Goal: Task Accomplishment & Management: Manage account settings

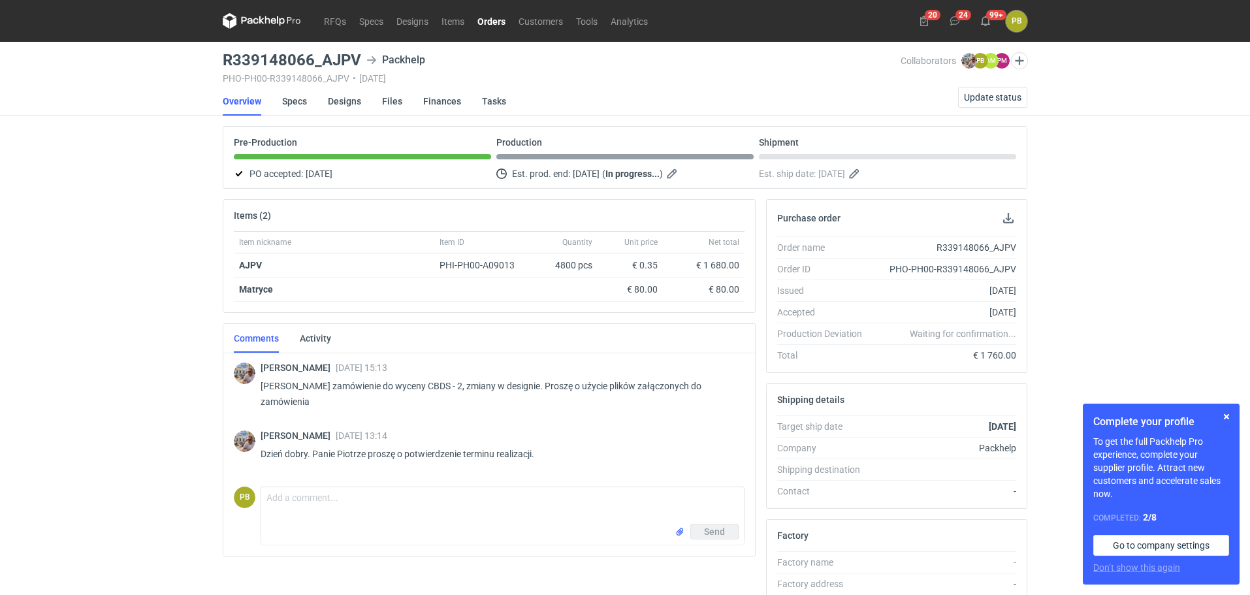
click at [495, 19] on link "Orders" at bounding box center [491, 21] width 41 height 16
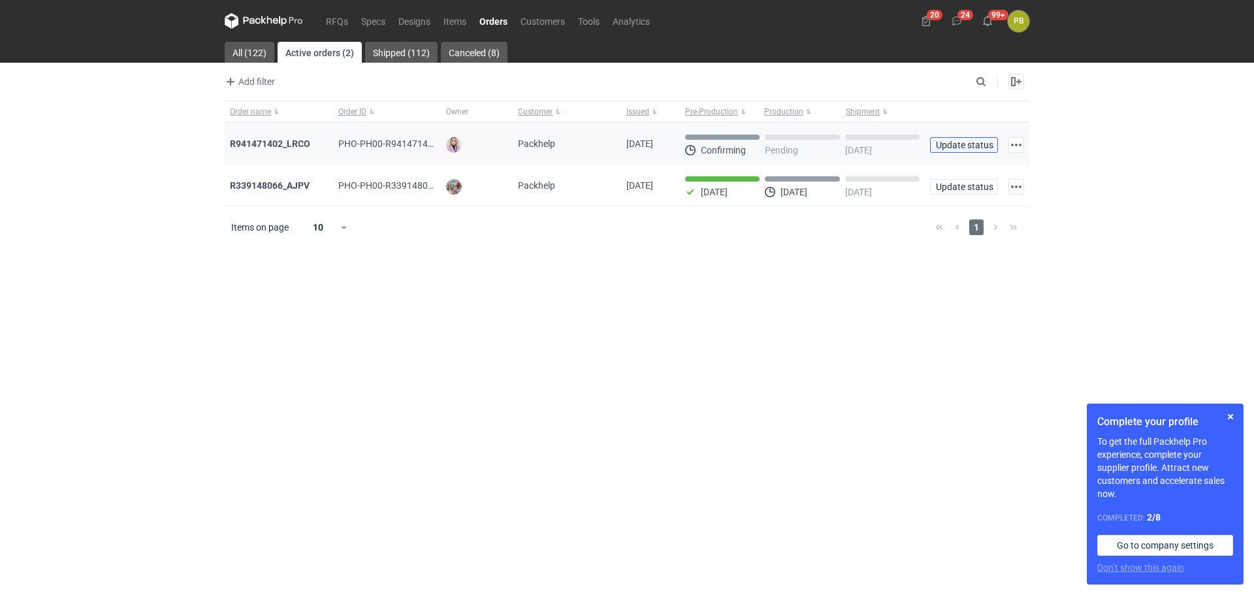
click at [968, 143] on span "Update status" at bounding box center [964, 144] width 56 height 9
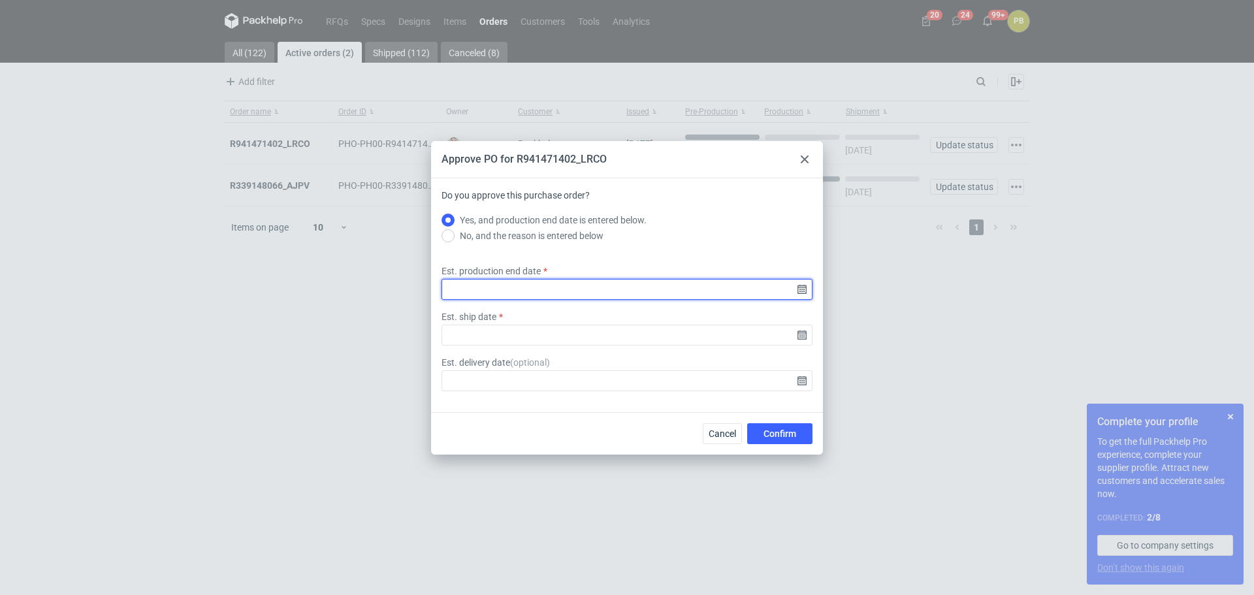
click at [798, 286] on input "Est. production end date" at bounding box center [626, 289] width 371 height 21
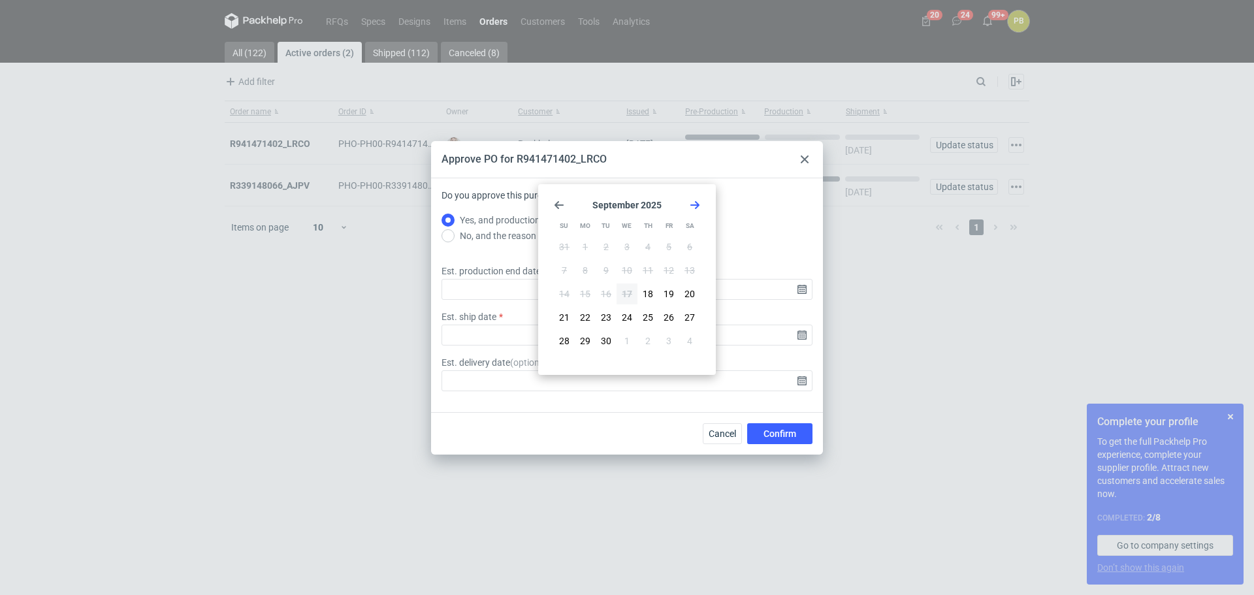
click at [698, 204] on use "Go forward 1 month" at bounding box center [694, 205] width 9 height 8
click at [587, 264] on span "6" at bounding box center [584, 270] width 5 height 13
type input "2025-10-06"
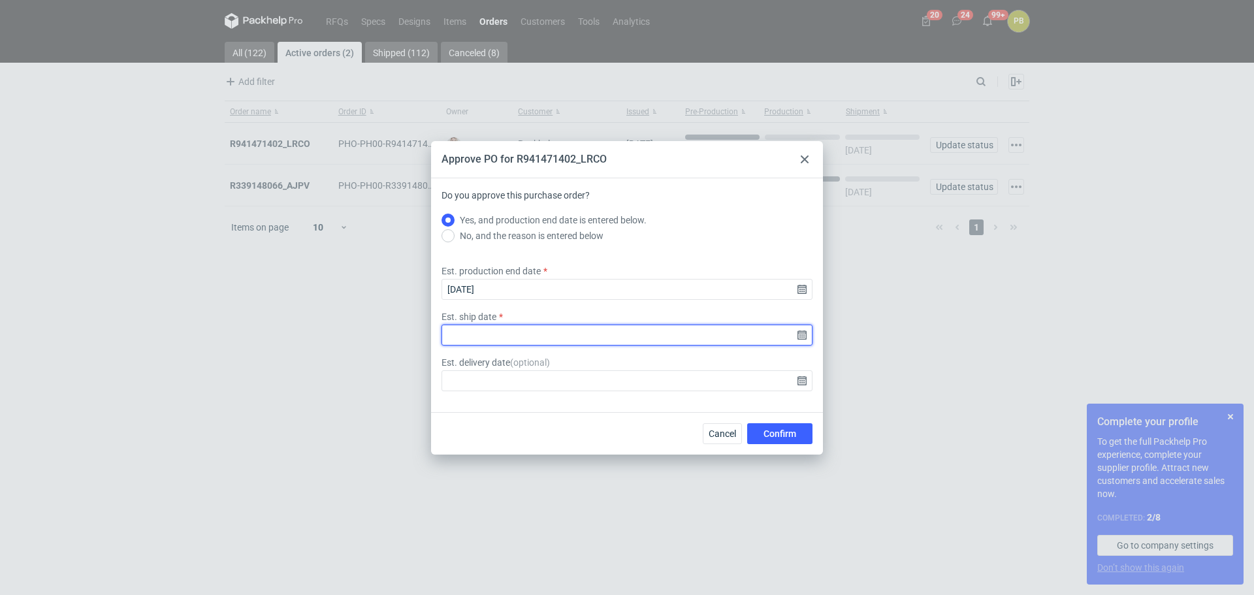
click at [797, 334] on input "Est. ship date" at bounding box center [626, 335] width 371 height 21
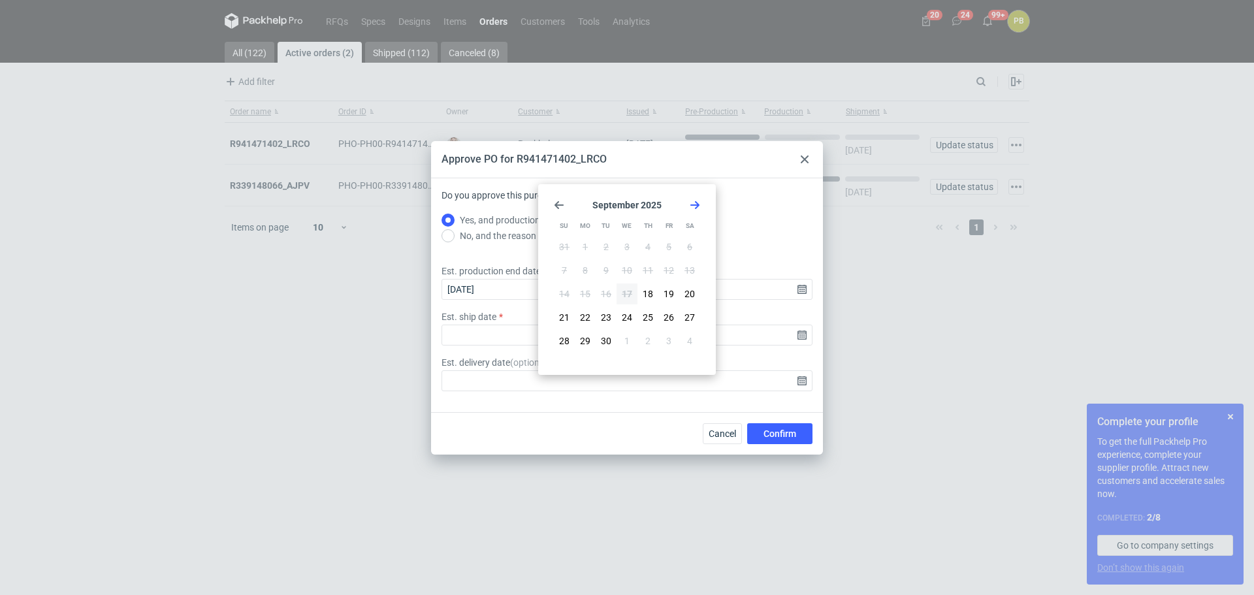
click at [693, 200] on icon "Go forward 1 month" at bounding box center [695, 205] width 10 height 10
click at [609, 270] on button "7" at bounding box center [606, 270] width 21 height 21
type input "2025-10-07"
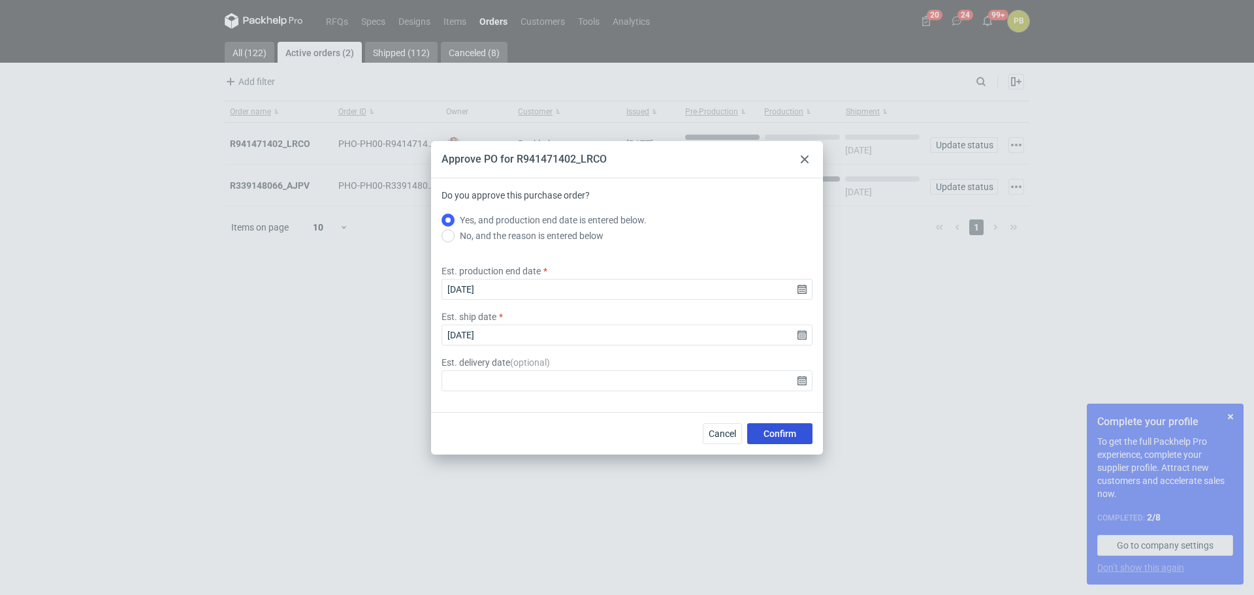
click at [791, 429] on span "Confirm" at bounding box center [779, 433] width 33 height 9
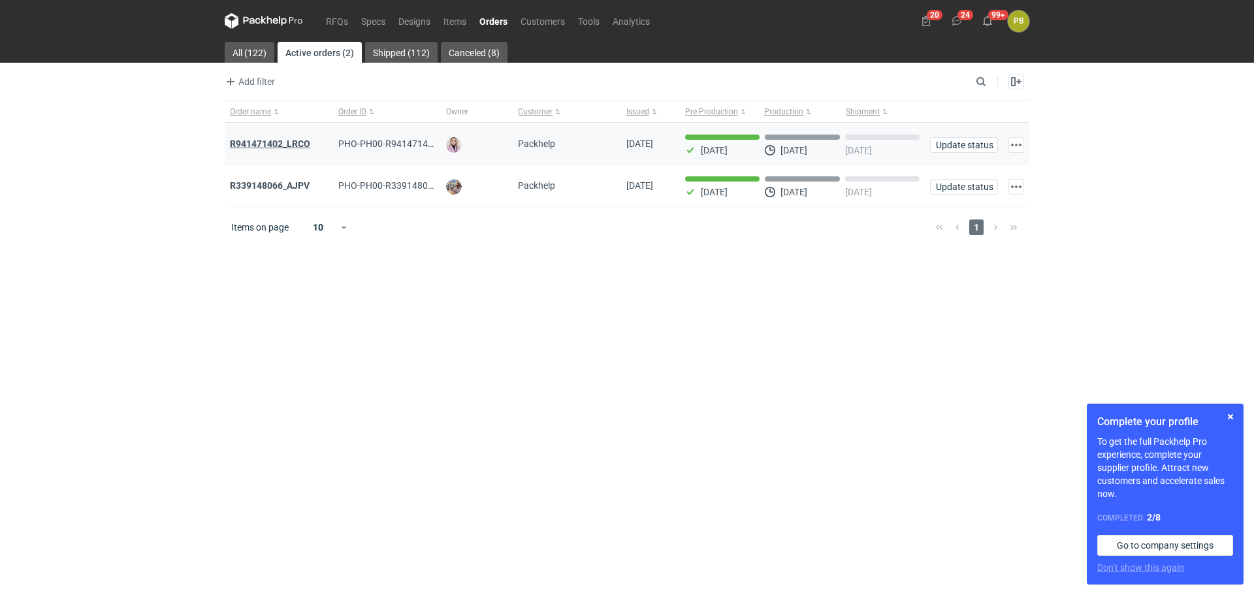
click at [281, 141] on strong "R941471402_LRCO" at bounding box center [270, 143] width 80 height 10
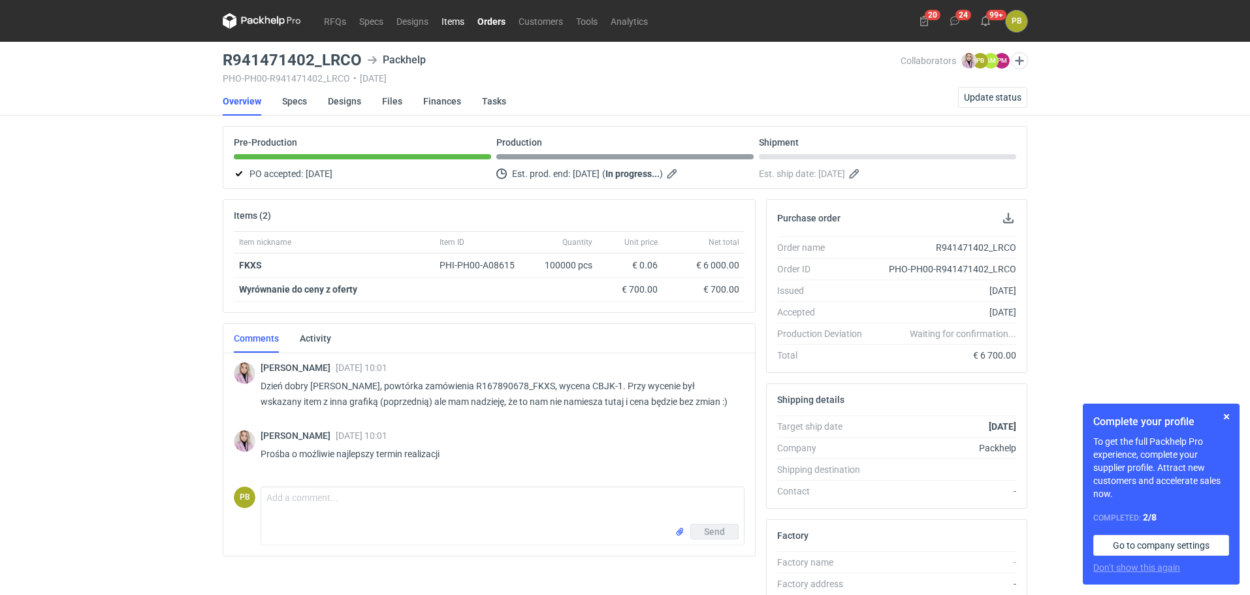
click at [449, 20] on link "Items" at bounding box center [453, 21] width 36 height 16
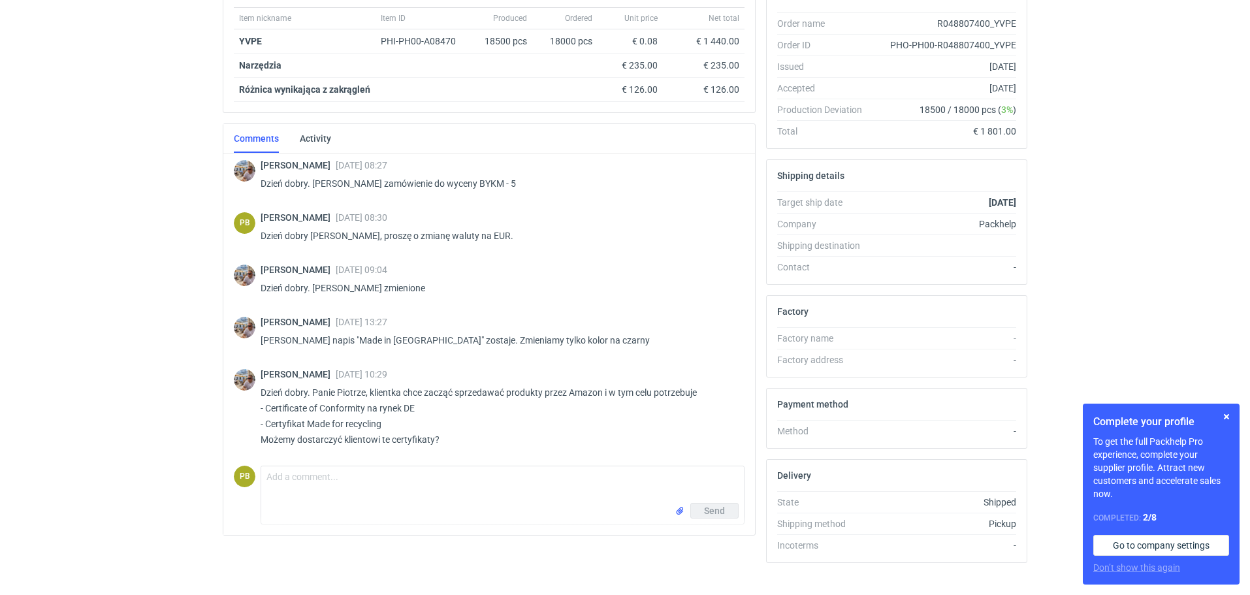
scroll to position [226, 0]
click at [279, 472] on textarea "Comment message" at bounding box center [502, 482] width 483 height 37
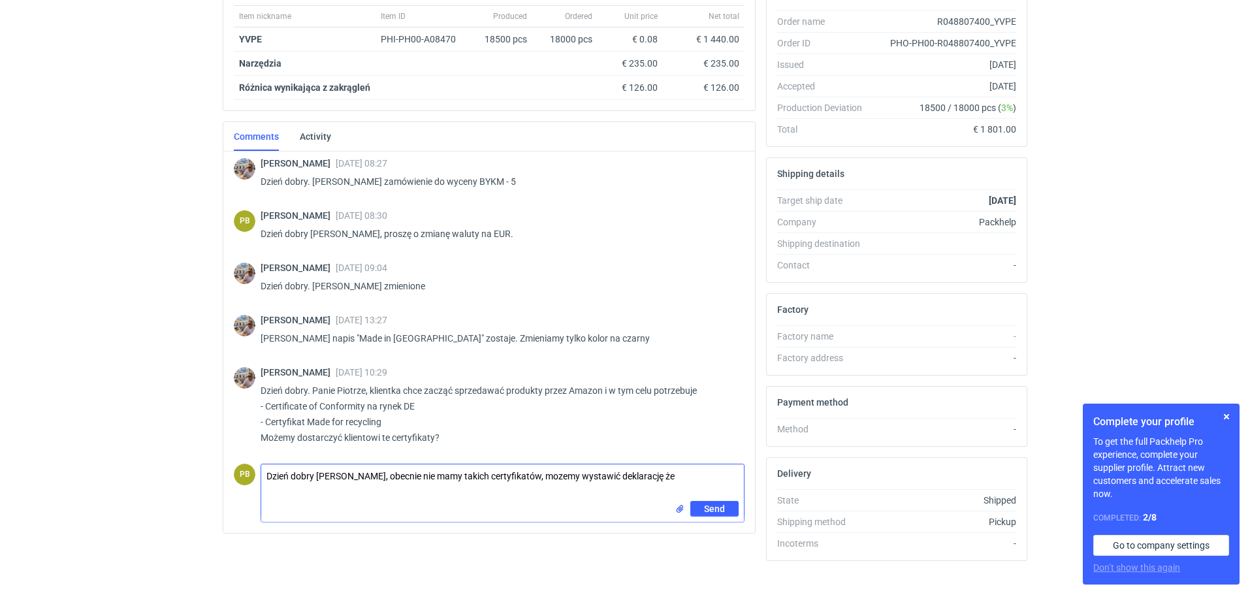
click at [552, 476] on textarea "Dzień dobry [PERSON_NAME], obecnie nie mamy takich certyfikatów, mozemy wystawi…" at bounding box center [502, 482] width 483 height 37
click at [669, 477] on textarea "Dzień dobry [PERSON_NAME], obecnie nie mamy takich certyfikatów, możemy wystawi…" at bounding box center [502, 482] width 483 height 37
type textarea "Dzień dobry [PERSON_NAME], obecnie nie mamy takich certyfikatów, możemy wystawi…"
click at [708, 509] on span "Send" at bounding box center [714, 508] width 21 height 9
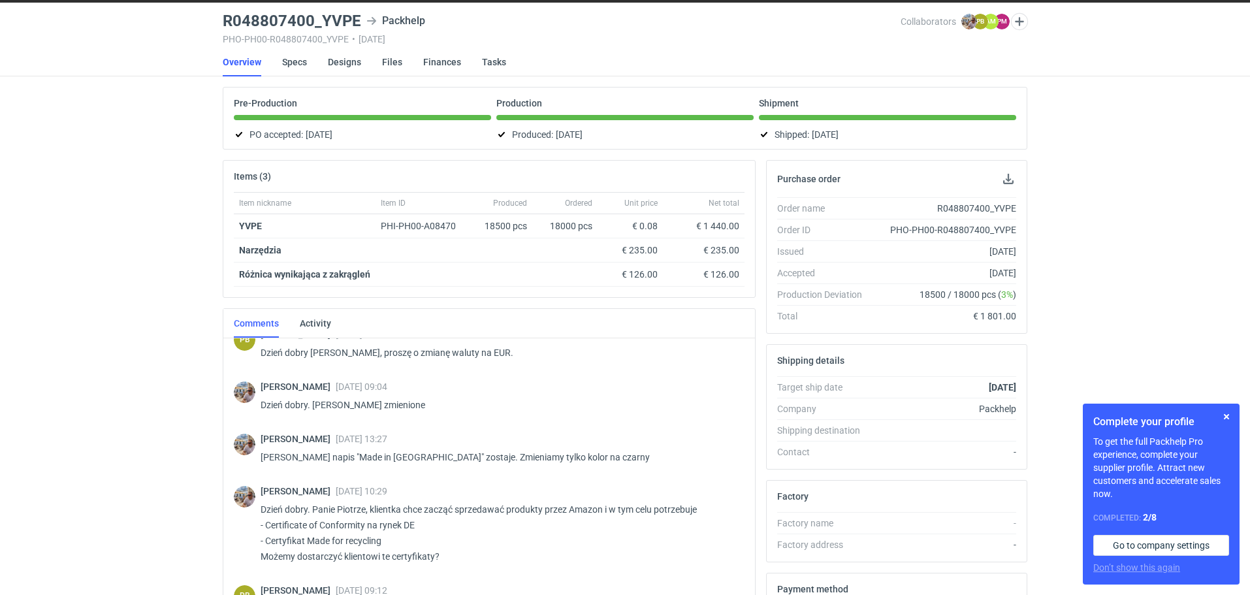
scroll to position [0, 0]
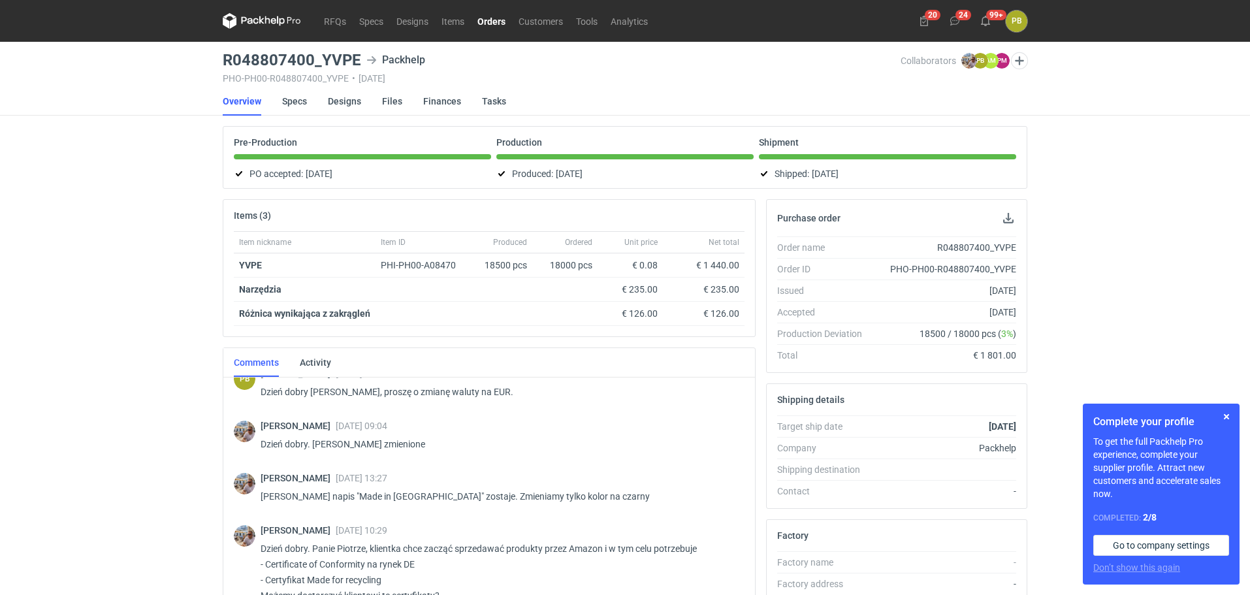
click at [485, 19] on link "Orders" at bounding box center [491, 21] width 41 height 16
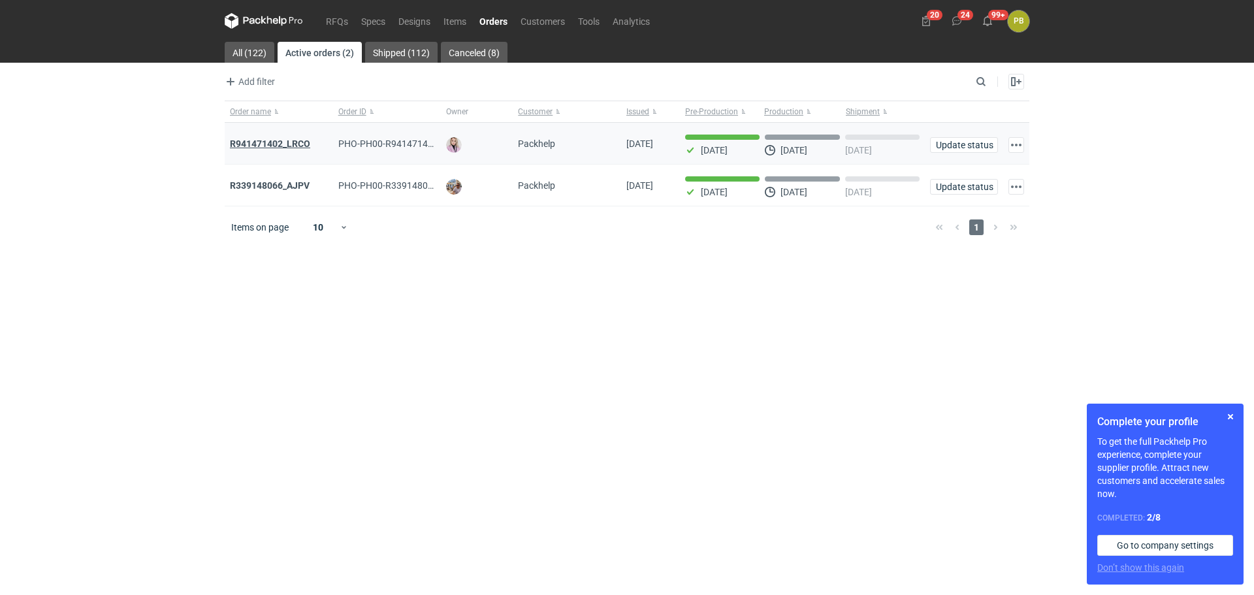
click at [275, 143] on strong "R941471402_LRCO" at bounding box center [270, 143] width 80 height 10
